Goal: Task Accomplishment & Management: Manage account settings

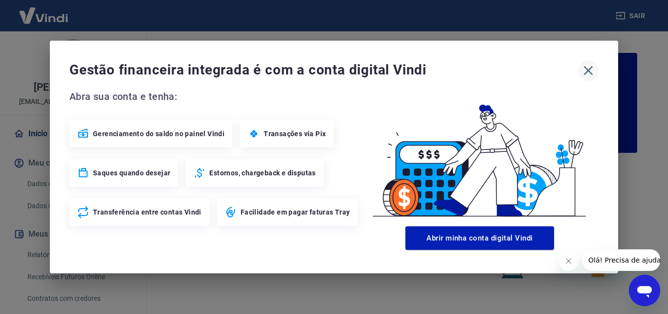
click at [591, 71] on icon "button" at bounding box center [589, 71] width 16 height 16
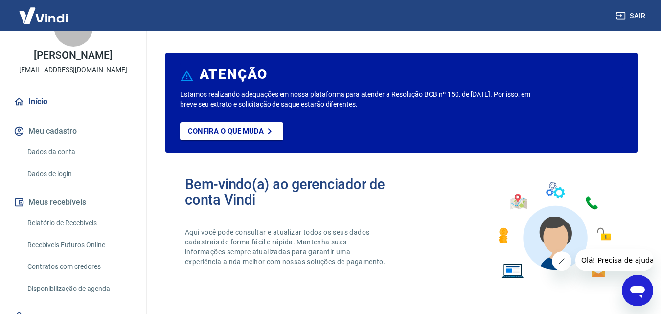
scroll to position [49, 0]
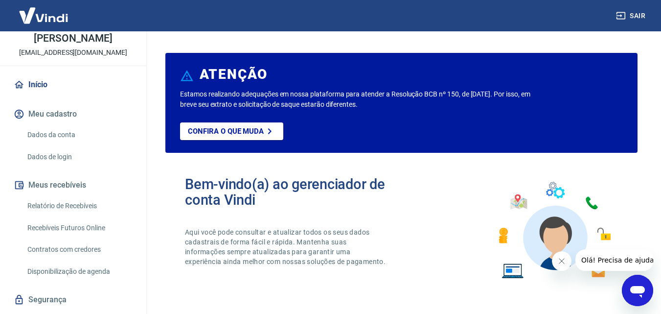
click at [74, 202] on link "Relatório de Recebíveis" at bounding box center [78, 206] width 111 height 20
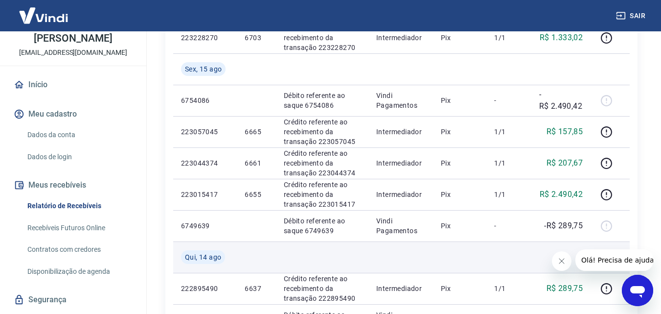
scroll to position [294, 0]
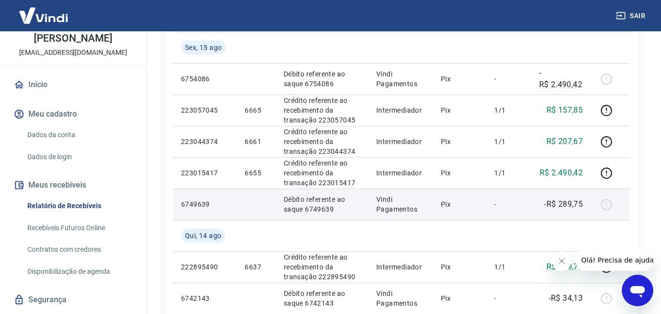
click at [431, 208] on td "Vindi Pagamentos" at bounding box center [400, 203] width 65 height 31
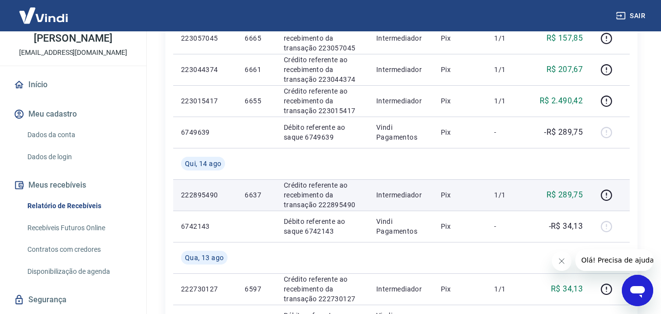
scroll to position [342, 0]
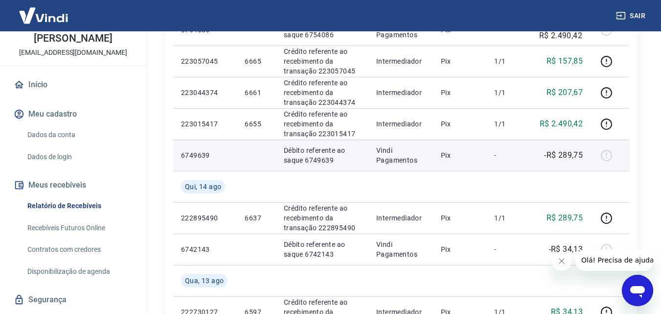
click at [605, 156] on div at bounding box center [609, 155] width 23 height 16
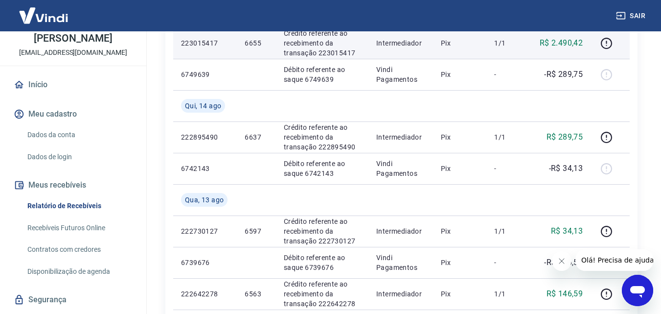
scroll to position [440, 0]
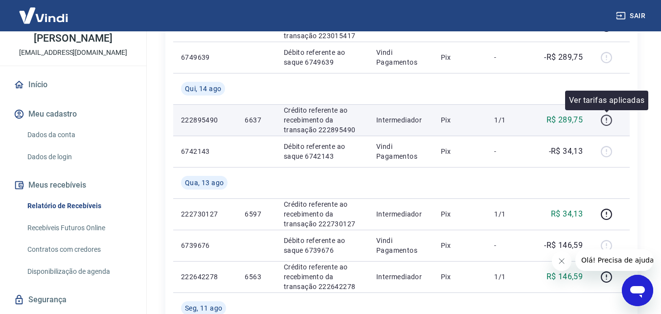
click at [604, 121] on icon "button" at bounding box center [606, 120] width 12 height 12
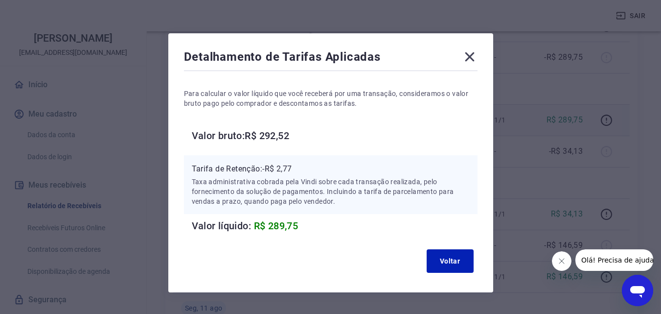
scroll to position [0, 0]
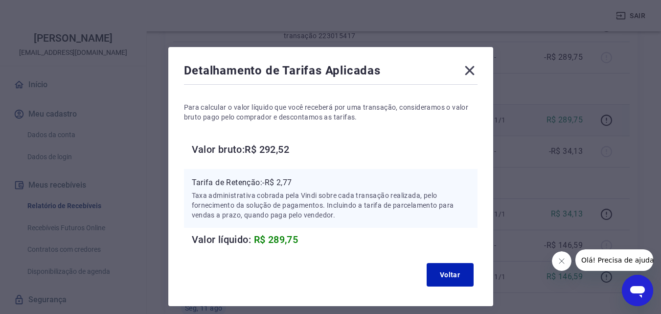
click at [465, 70] on icon at bounding box center [470, 71] width 16 height 16
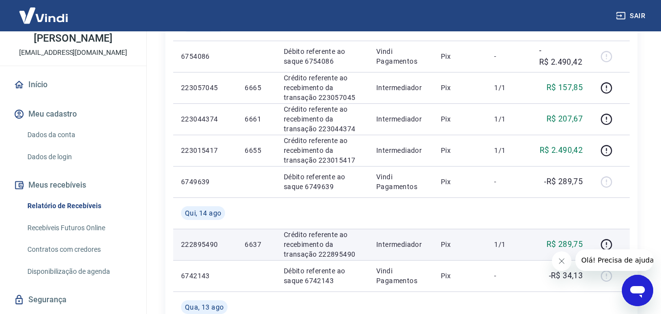
scroll to position [294, 0]
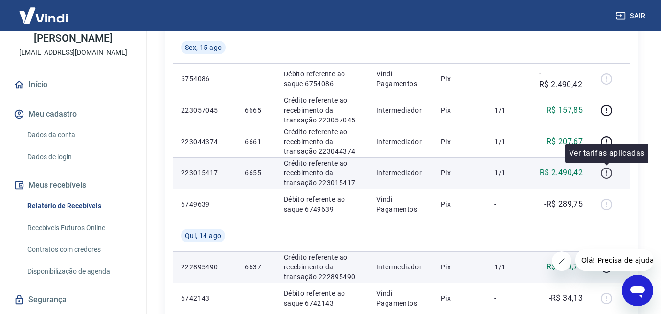
click at [606, 168] on icon "button" at bounding box center [606, 173] width 12 height 12
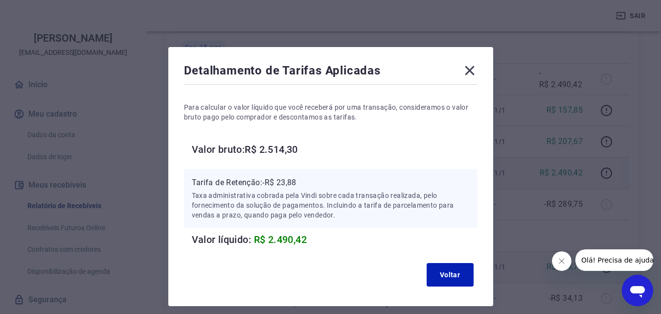
click at [466, 66] on icon at bounding box center [469, 70] width 9 height 9
